Goal: Task Accomplishment & Management: Use online tool/utility

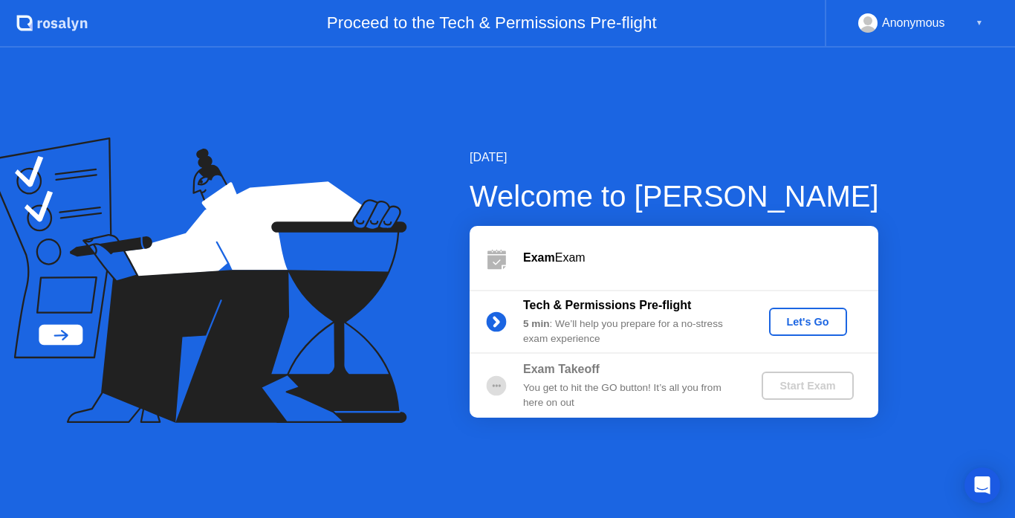
click at [813, 324] on div "Let's Go" at bounding box center [808, 322] width 66 height 12
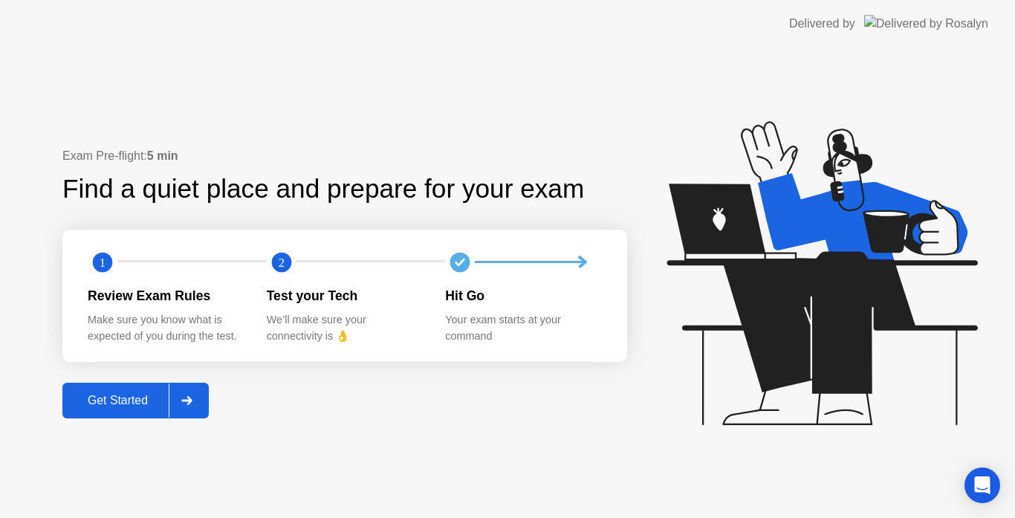
click at [189, 402] on icon at bounding box center [186, 400] width 11 height 9
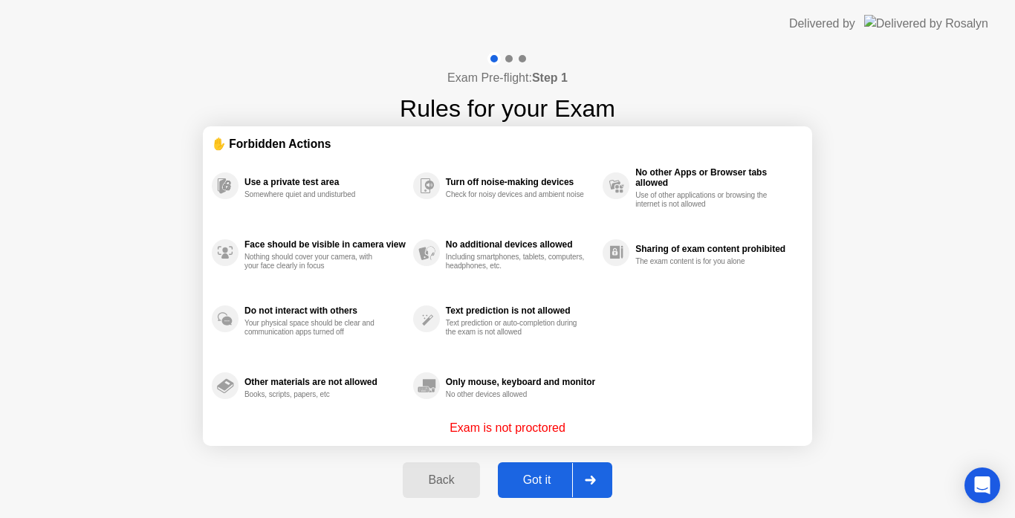
click at [515, 484] on div "Got it" at bounding box center [537, 479] width 70 height 13
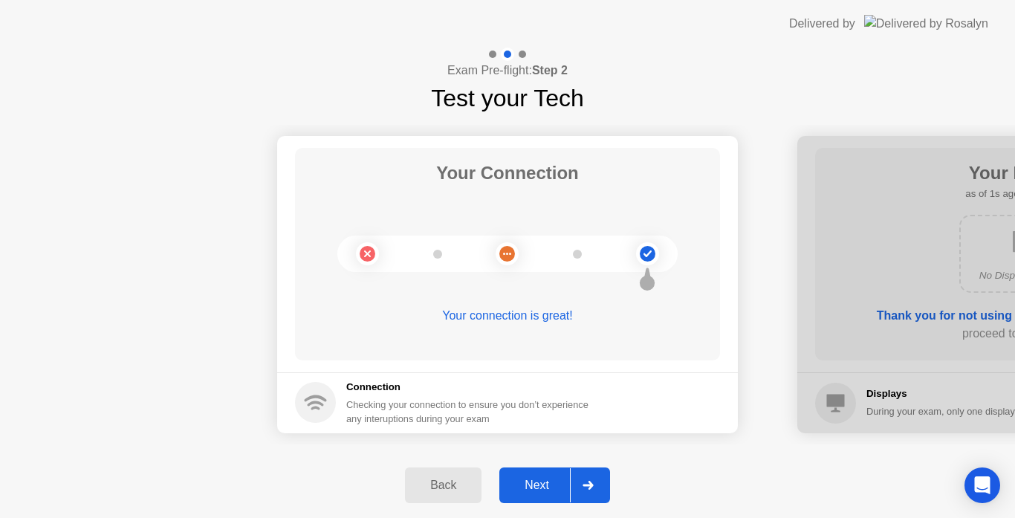
click at [515, 484] on div "Next" at bounding box center [537, 484] width 66 height 13
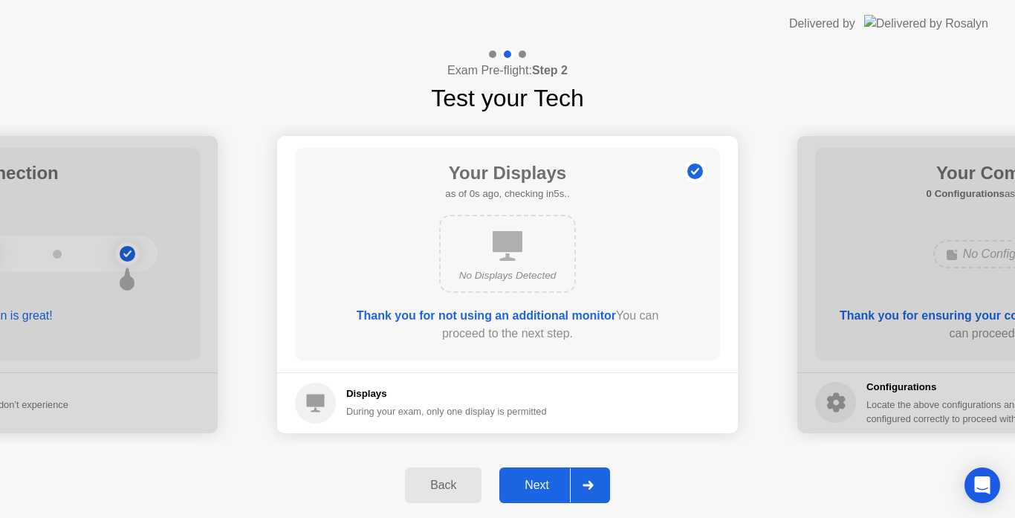
click at [515, 484] on div "Next" at bounding box center [537, 484] width 66 height 13
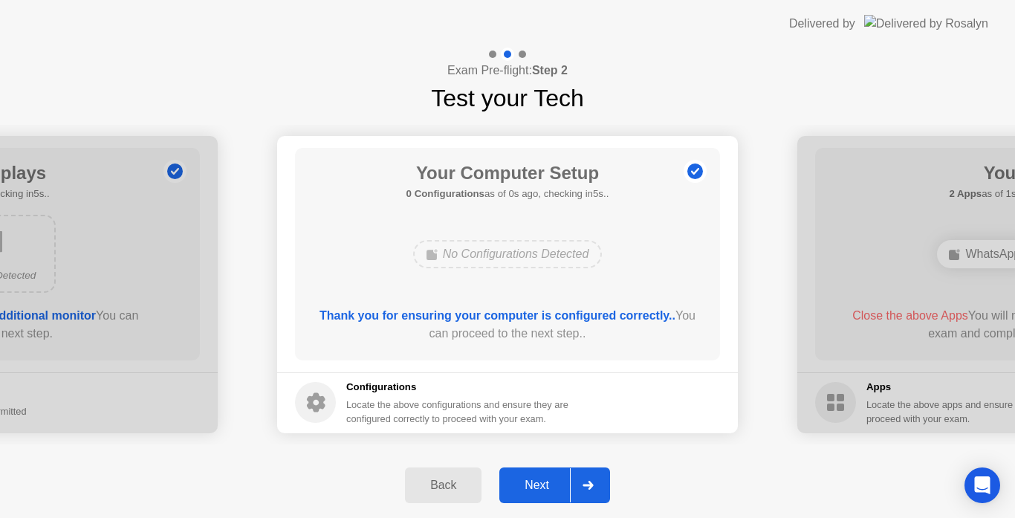
click at [515, 484] on div "Next" at bounding box center [537, 484] width 66 height 13
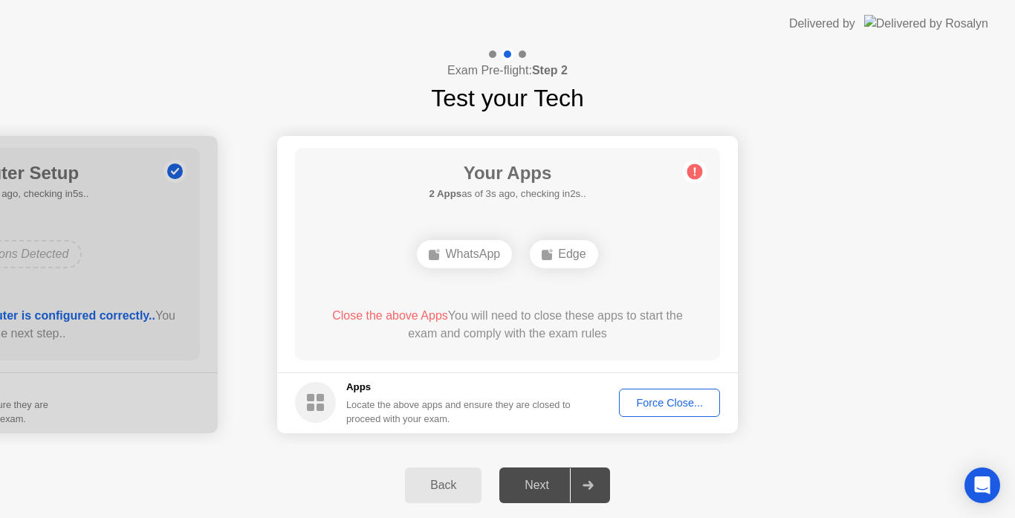
click at [666, 402] on div "Force Close..." at bounding box center [669, 403] width 91 height 12
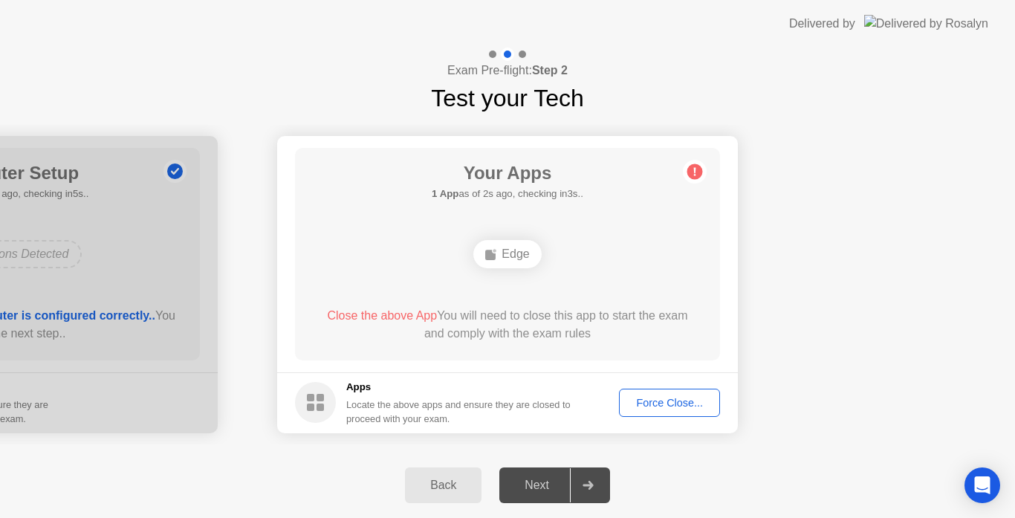
click at [677, 403] on div "Force Close..." at bounding box center [669, 403] width 91 height 12
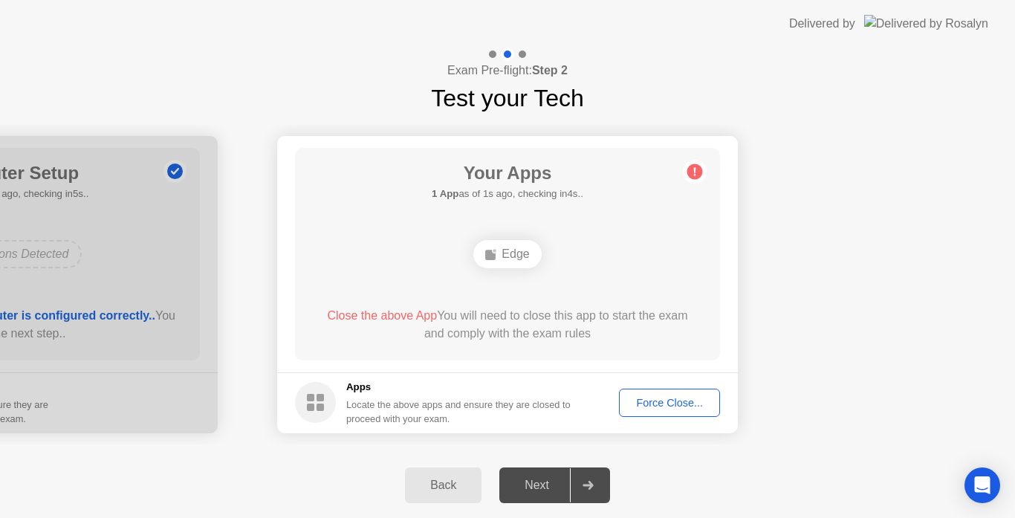
click at [669, 404] on div "Force Close..." at bounding box center [669, 403] width 91 height 12
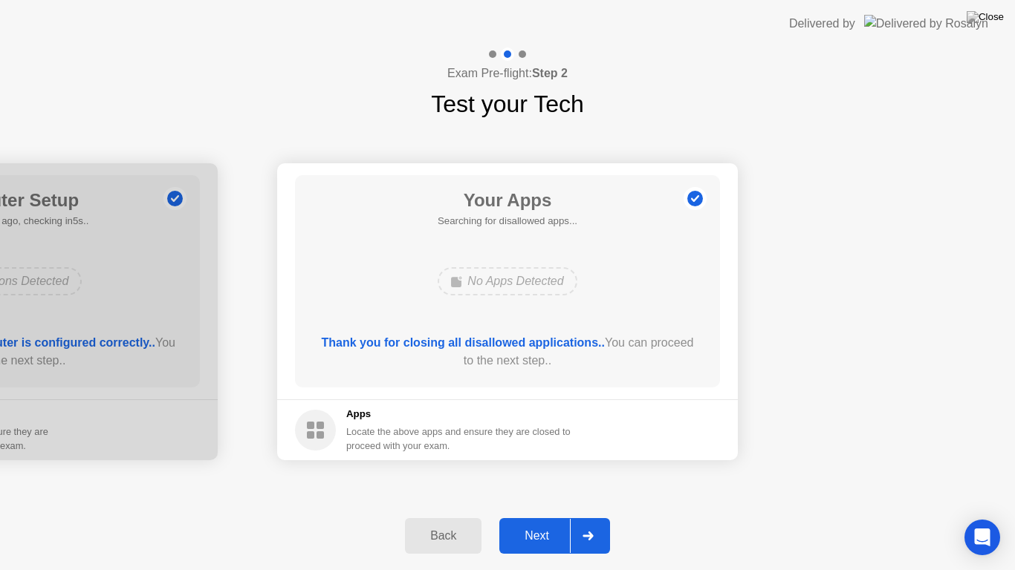
click at [556, 517] on div "Next" at bounding box center [537, 536] width 66 height 13
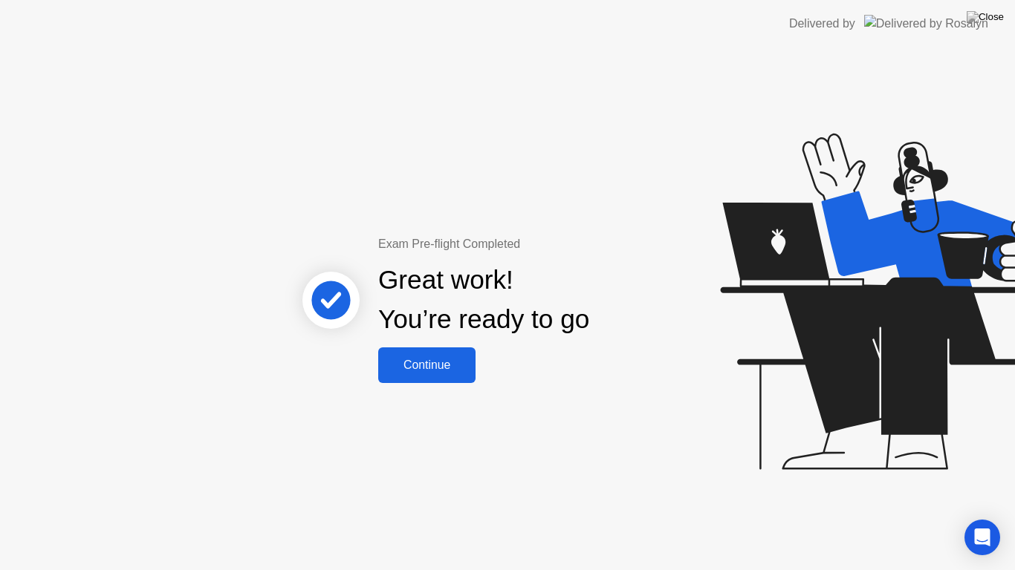
click at [448, 354] on button "Continue" at bounding box center [426, 366] width 97 height 36
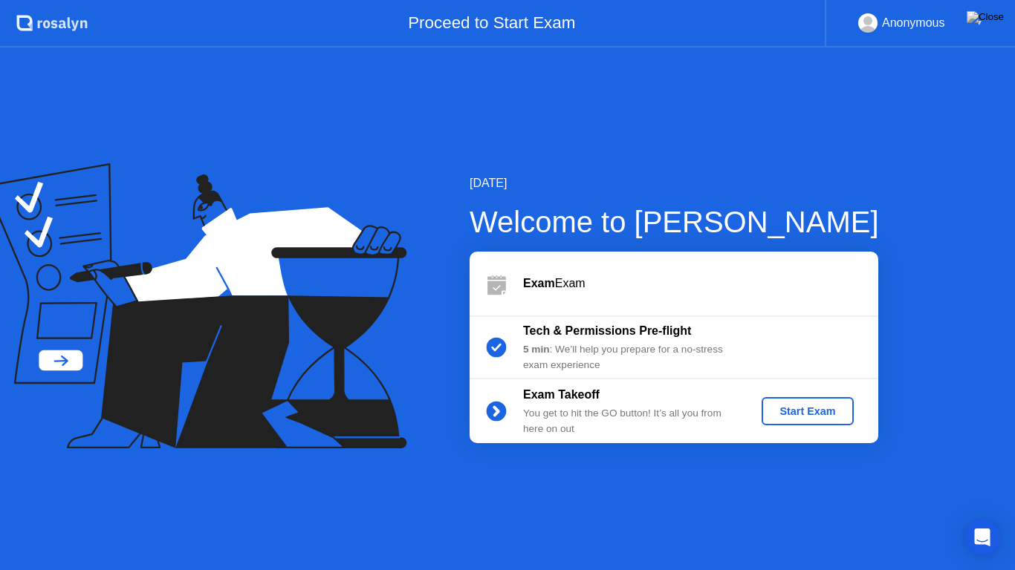
click at [807, 412] on div "Start Exam" at bounding box center [806, 412] width 79 height 12
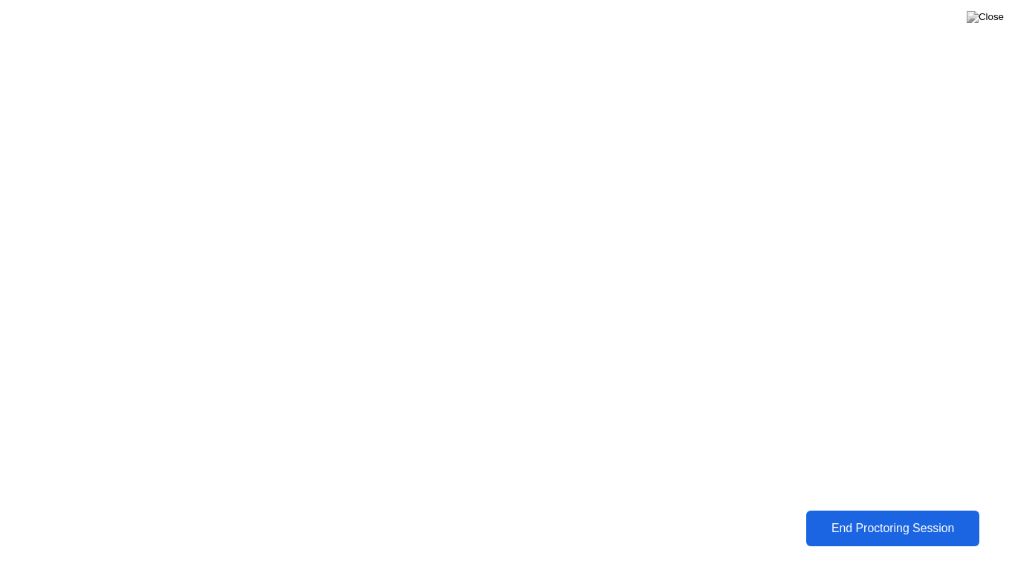
click at [863, 517] on div "End Proctoring Session" at bounding box center [893, 528] width 166 height 13
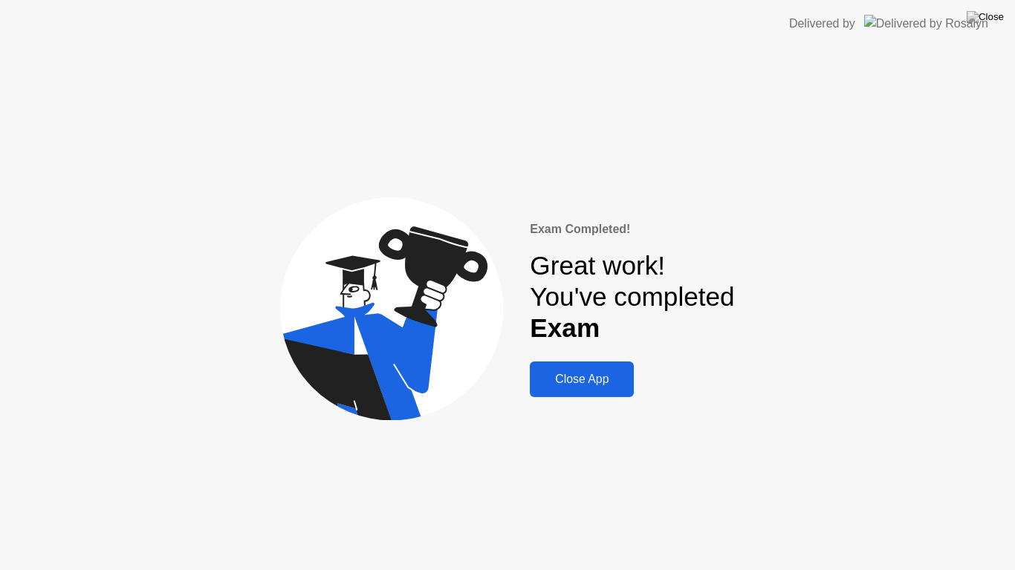
click at [593, 395] on button "Close App" at bounding box center [582, 380] width 104 height 36
